Goal: Task Accomplishment & Management: Manage account settings

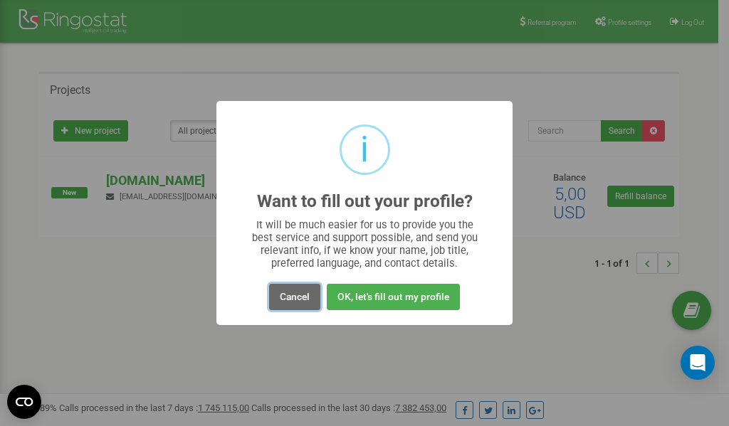
click at [293, 297] on button "Cancel" at bounding box center [294, 297] width 51 height 26
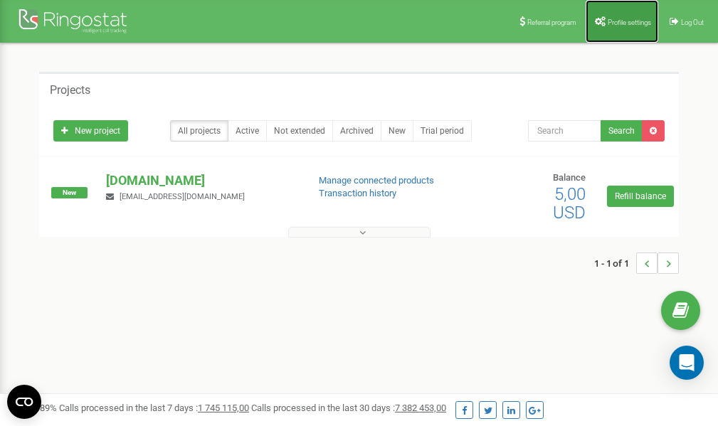
click at [621, 24] on span "Profile settings" at bounding box center [629, 23] width 43 height 8
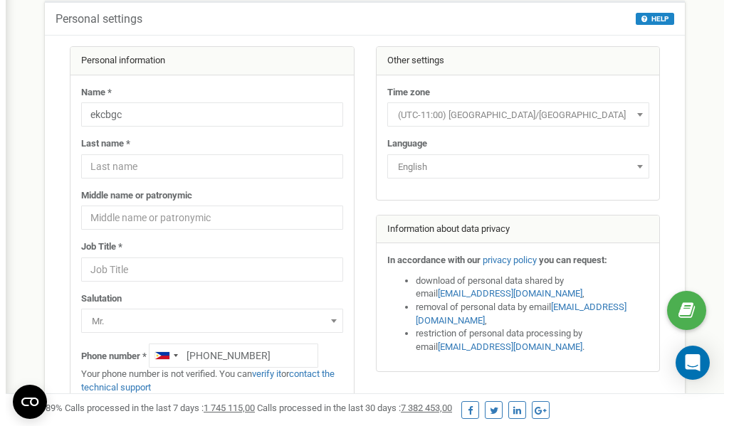
scroll to position [71, 0]
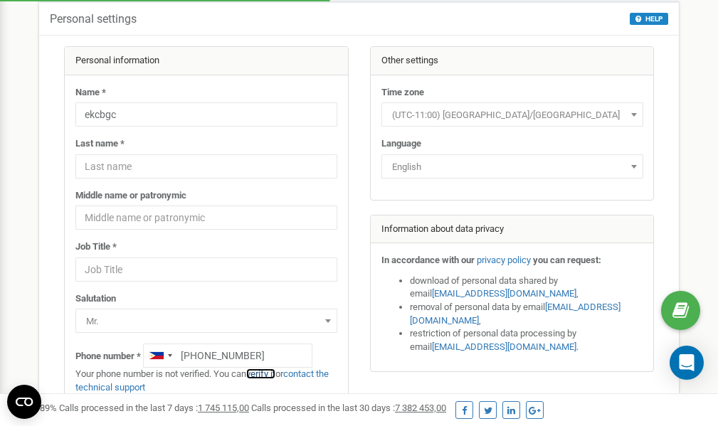
click at [267, 374] on link "verify it" at bounding box center [260, 374] width 29 height 11
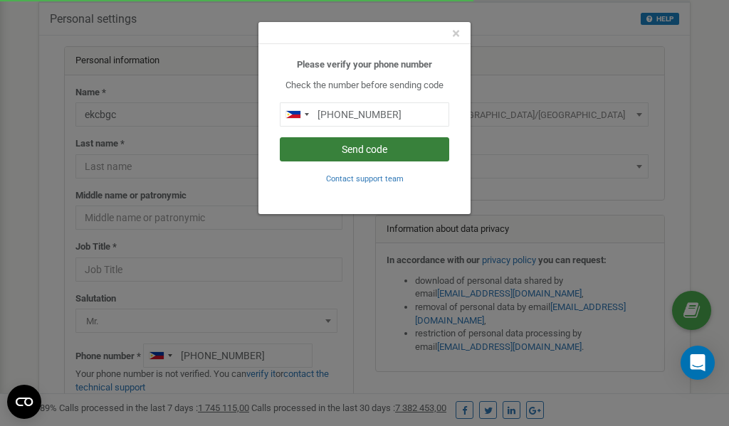
click at [371, 151] on button "Send code" at bounding box center [364, 149] width 169 height 24
